Goal: Navigation & Orientation: Find specific page/section

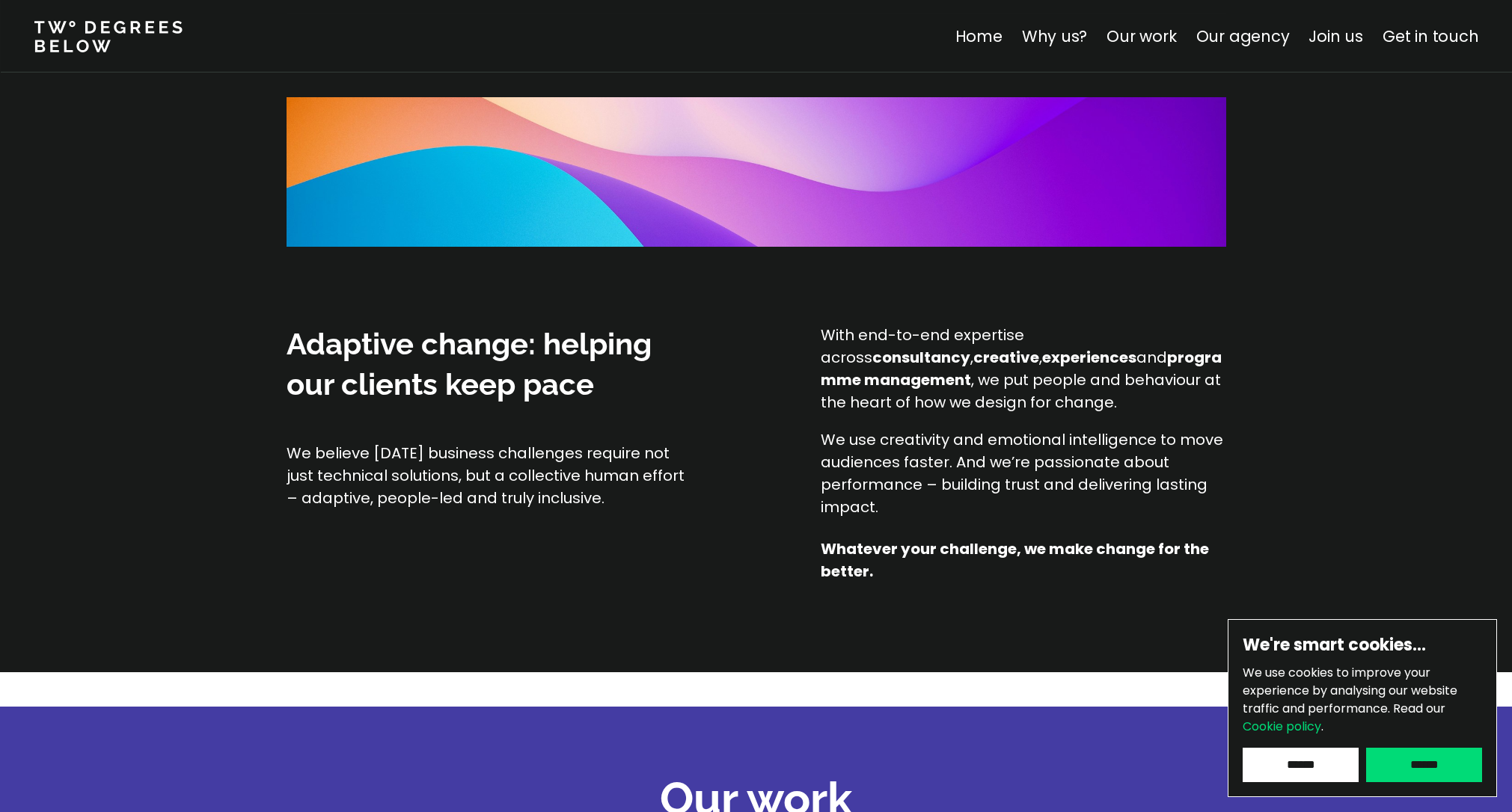
scroll to position [1101, 0]
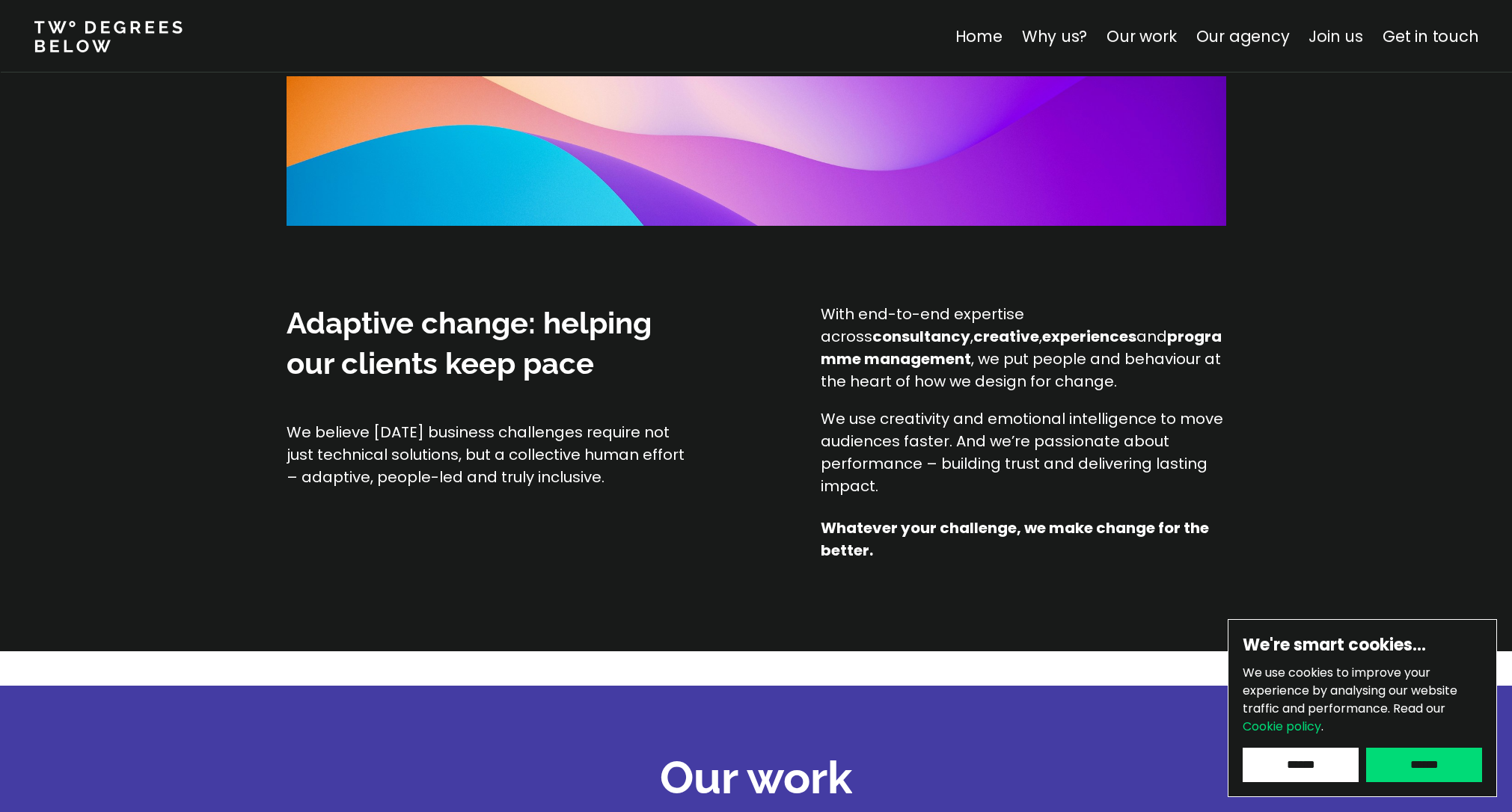
click at [1332, 38] on link "Join us" at bounding box center [1335, 36] width 55 height 22
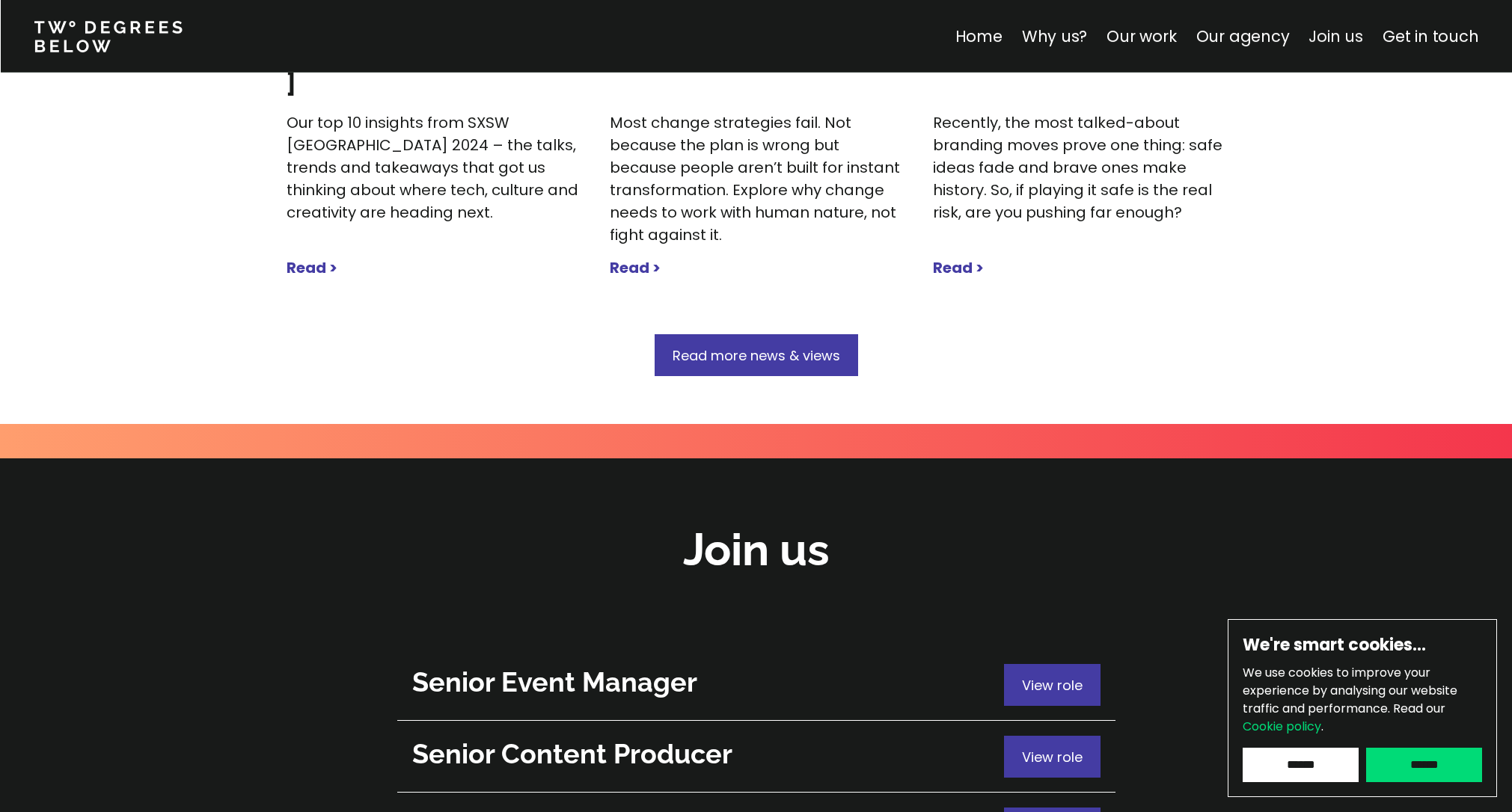
scroll to position [5306, 0]
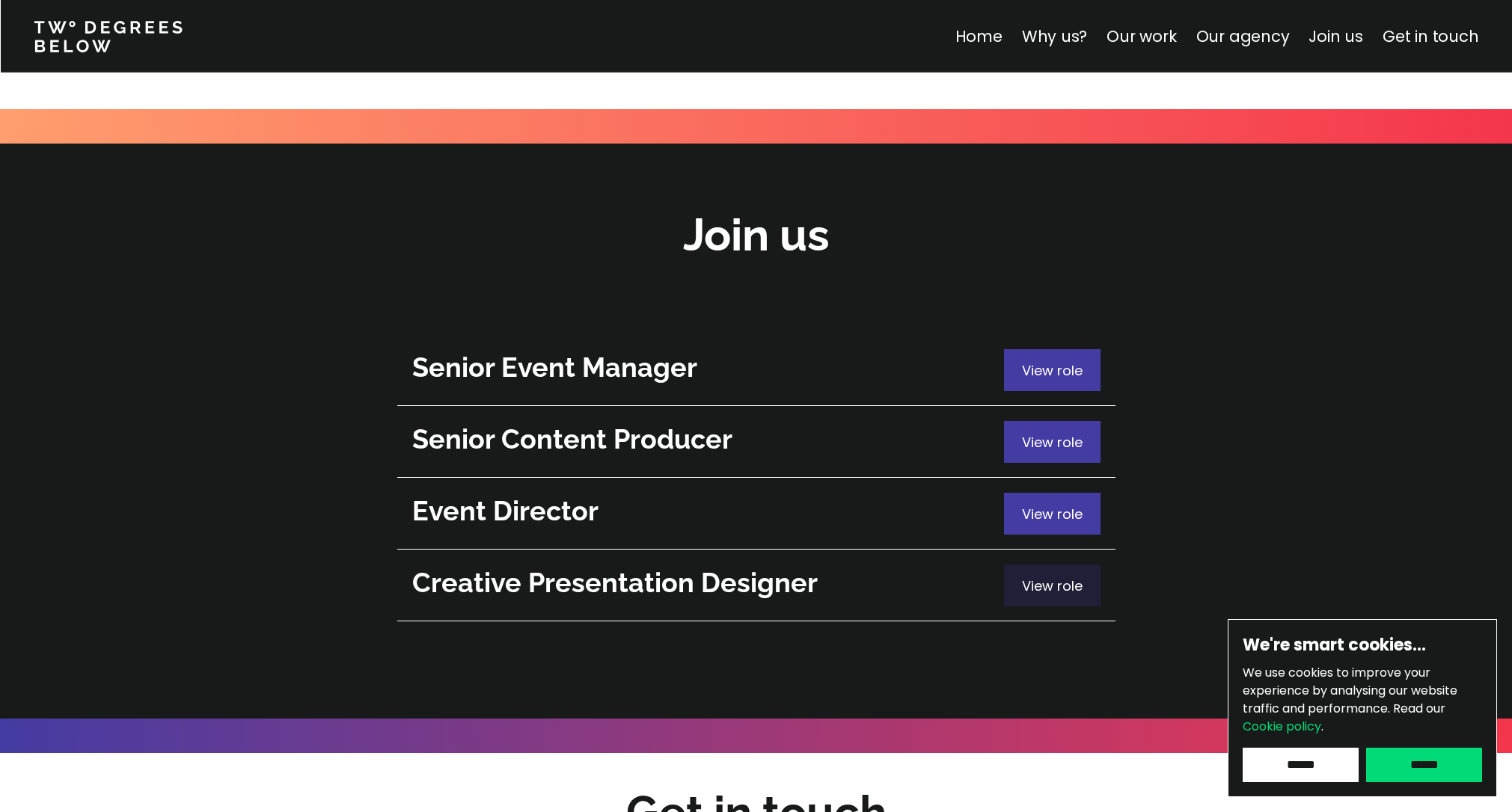
click at [1048, 576] on span "View role" at bounding box center [1052, 585] width 61 height 19
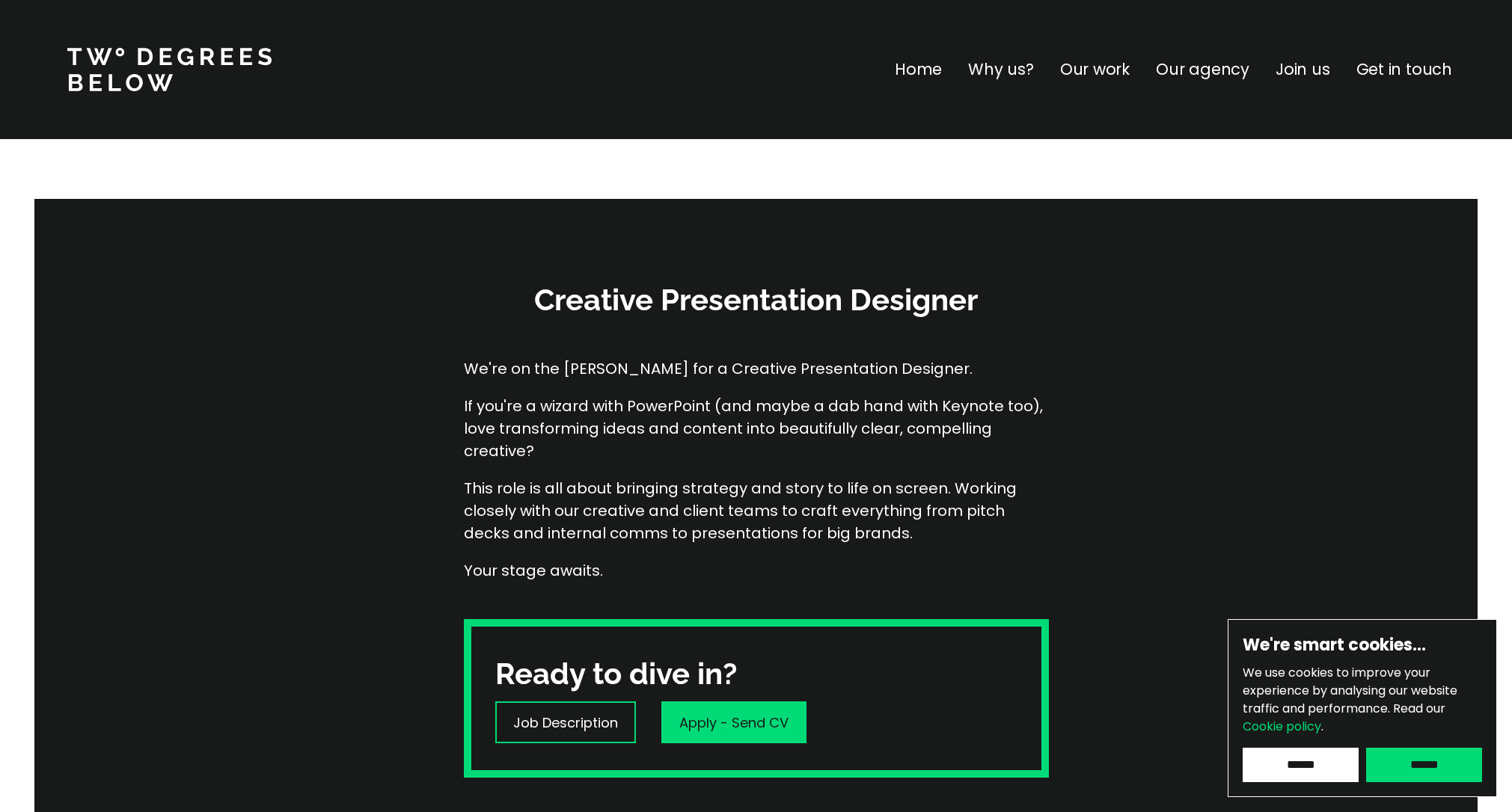
click at [952, 70] on div "Home Why us? Our work Our agency Join us Get in touch" at bounding box center [1204, 69] width 617 height 24
click at [910, 70] on p "Home" at bounding box center [918, 69] width 48 height 24
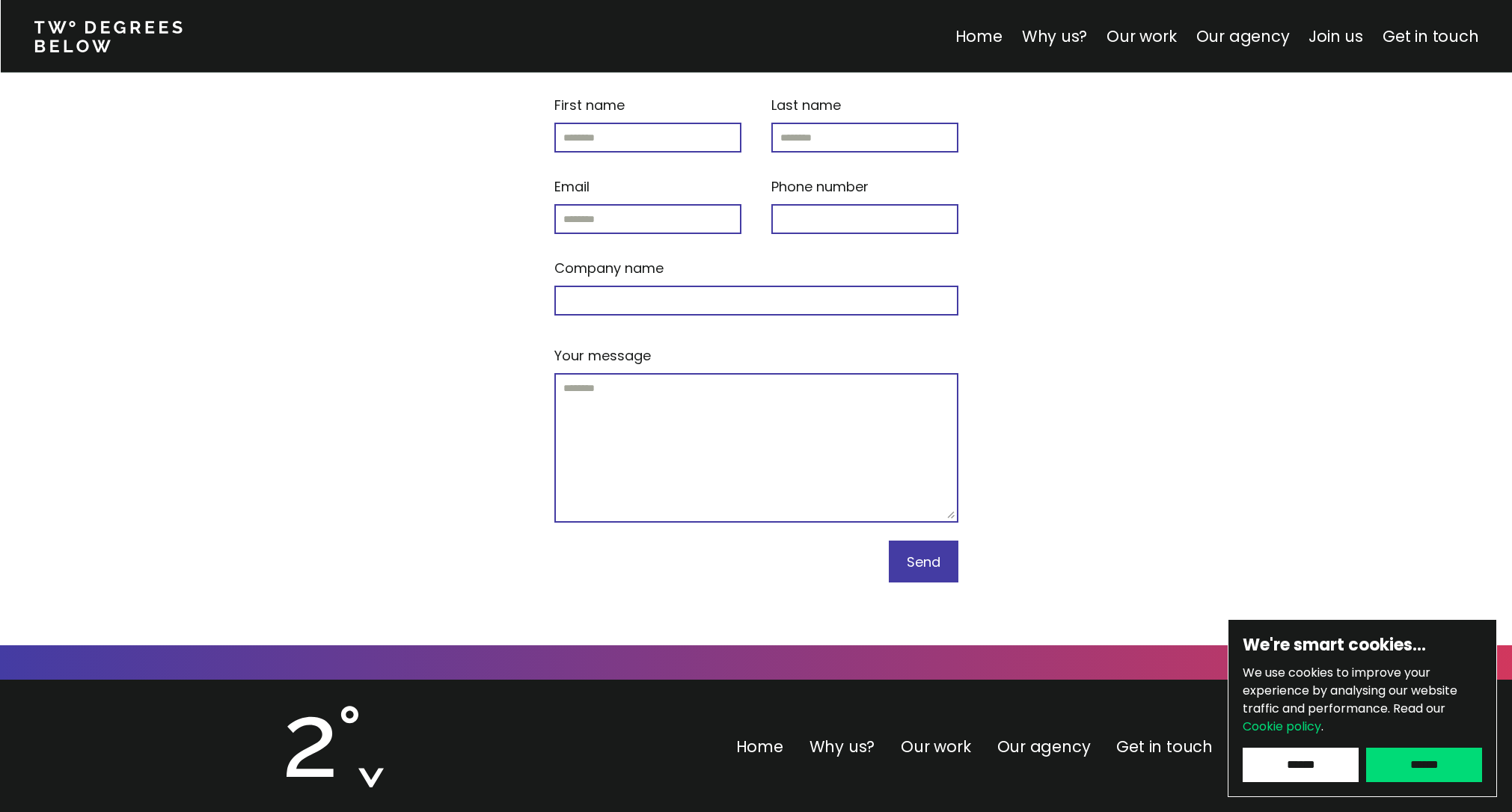
scroll to position [6260, 0]
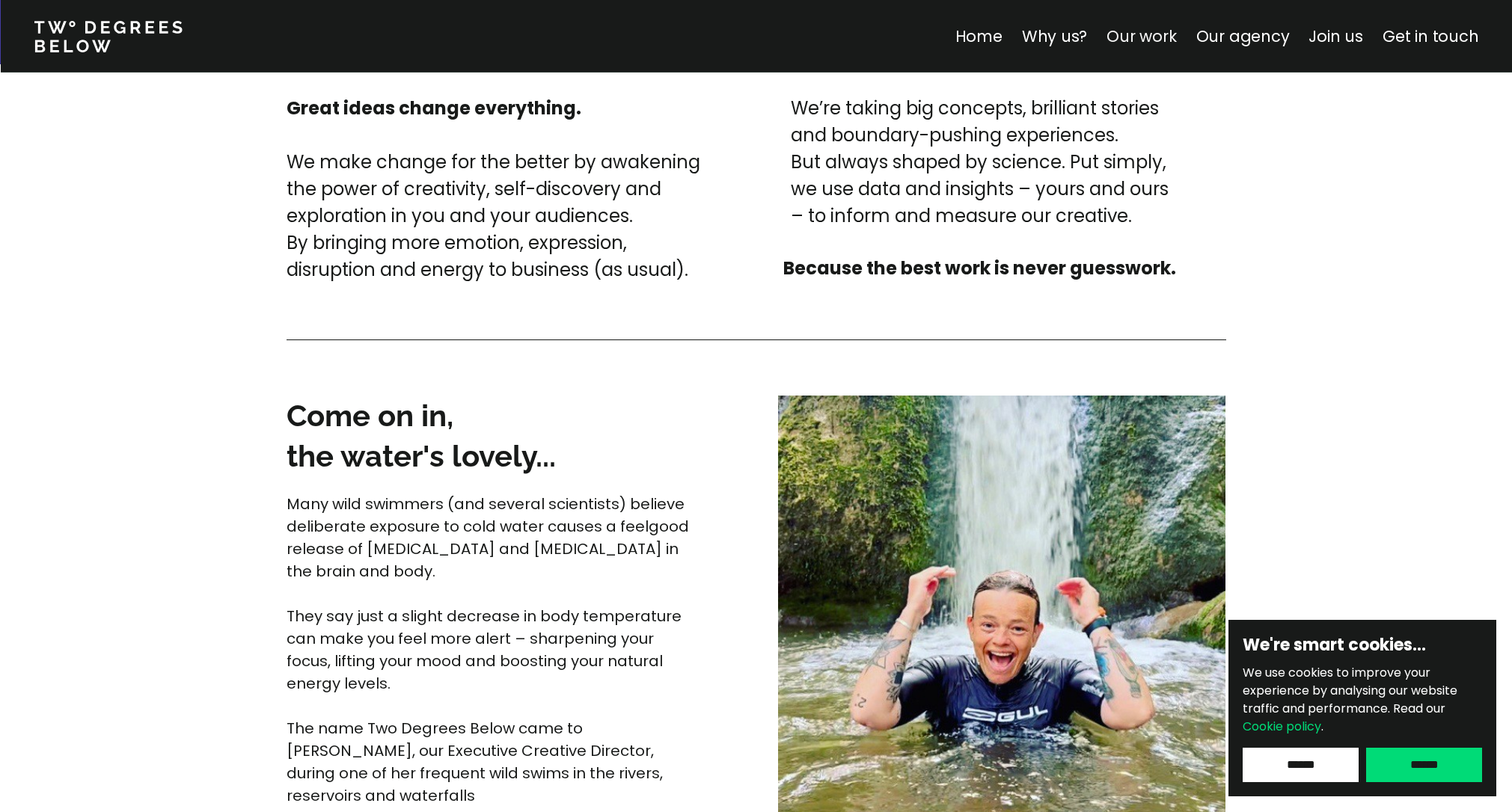
click at [1153, 32] on link "Our work" at bounding box center [1142, 36] width 70 height 22
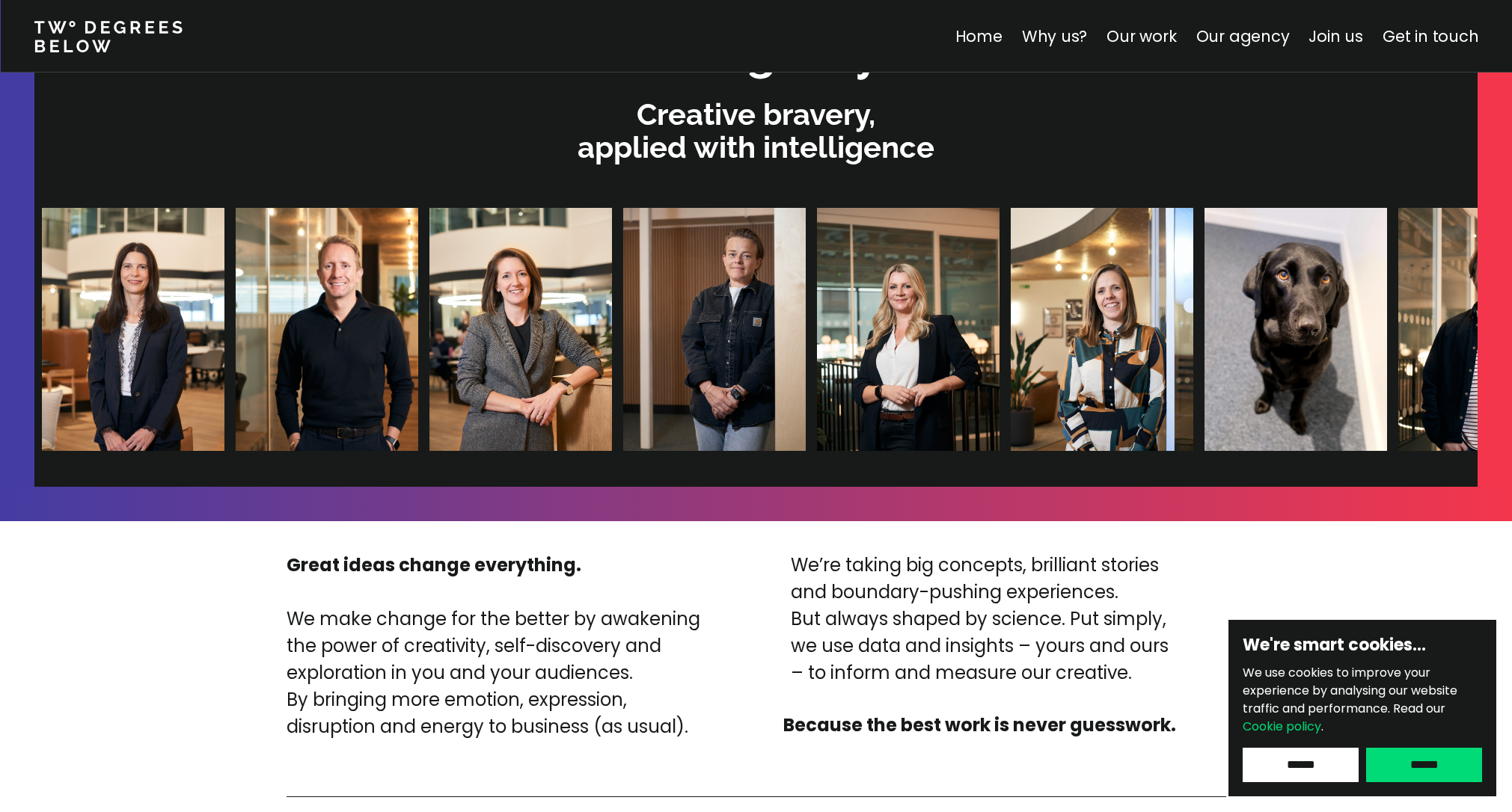
scroll to position [3197, 0]
